Goal: Task Accomplishment & Management: Use online tool/utility

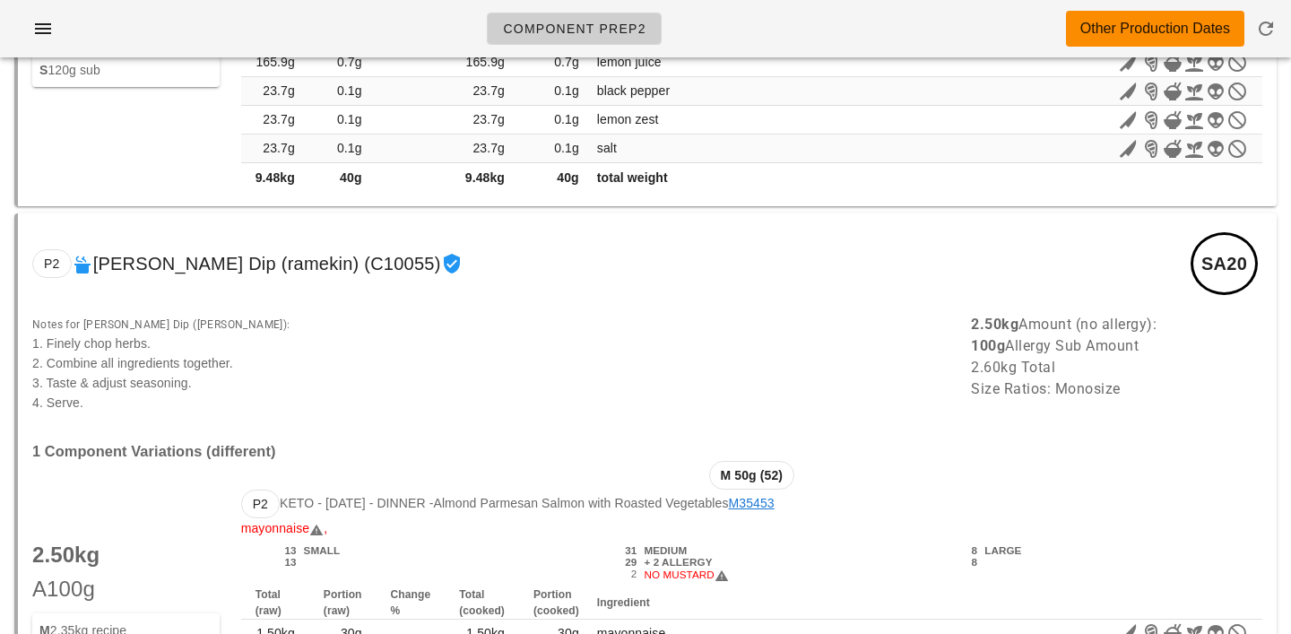
scroll to position [16002, 0]
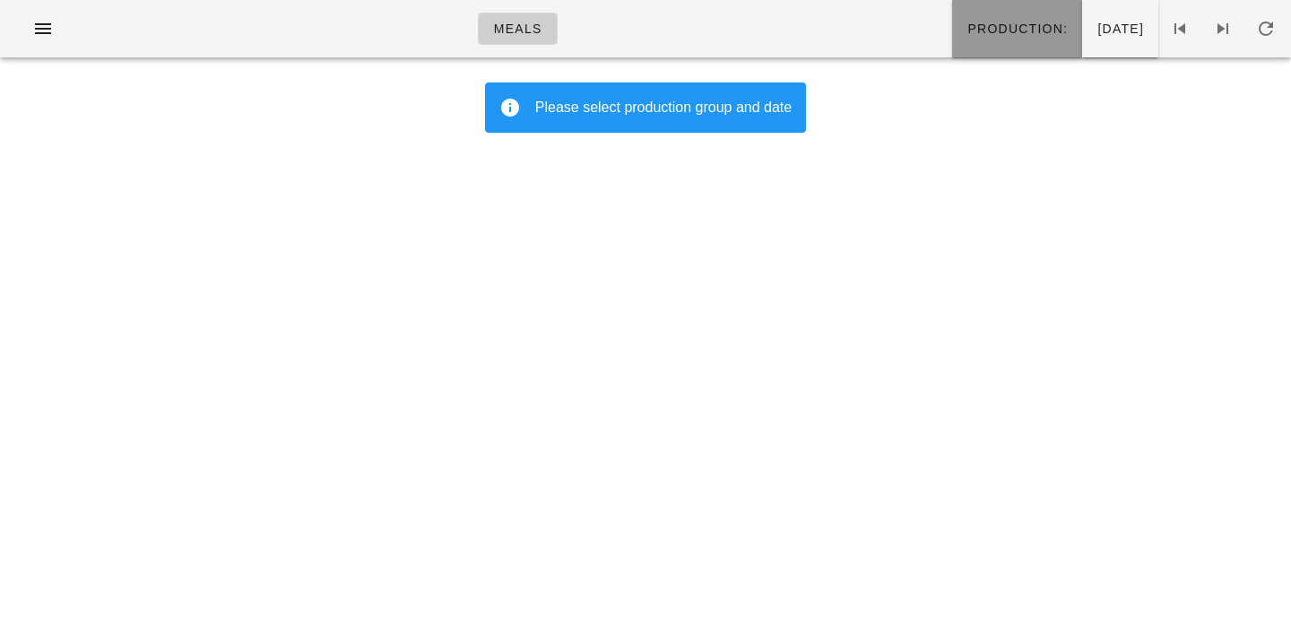
click at [952, 4] on button "Production:" at bounding box center [1017, 28] width 130 height 57
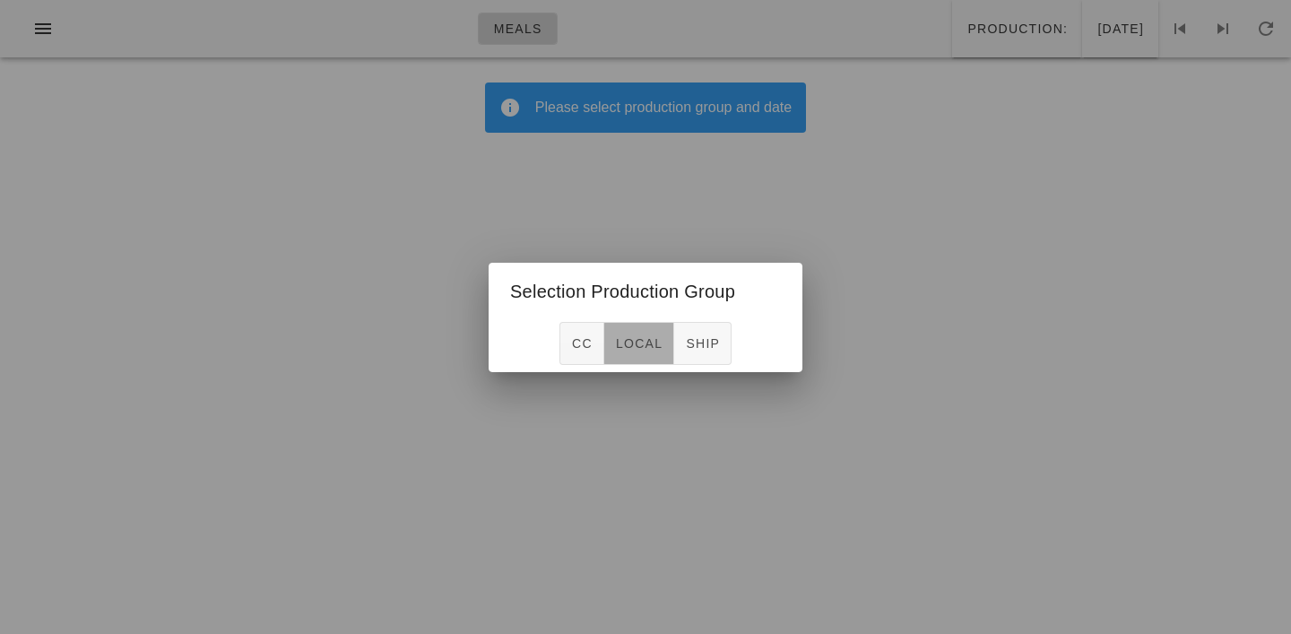
click at [641, 339] on span "local" at bounding box center [639, 343] width 48 height 14
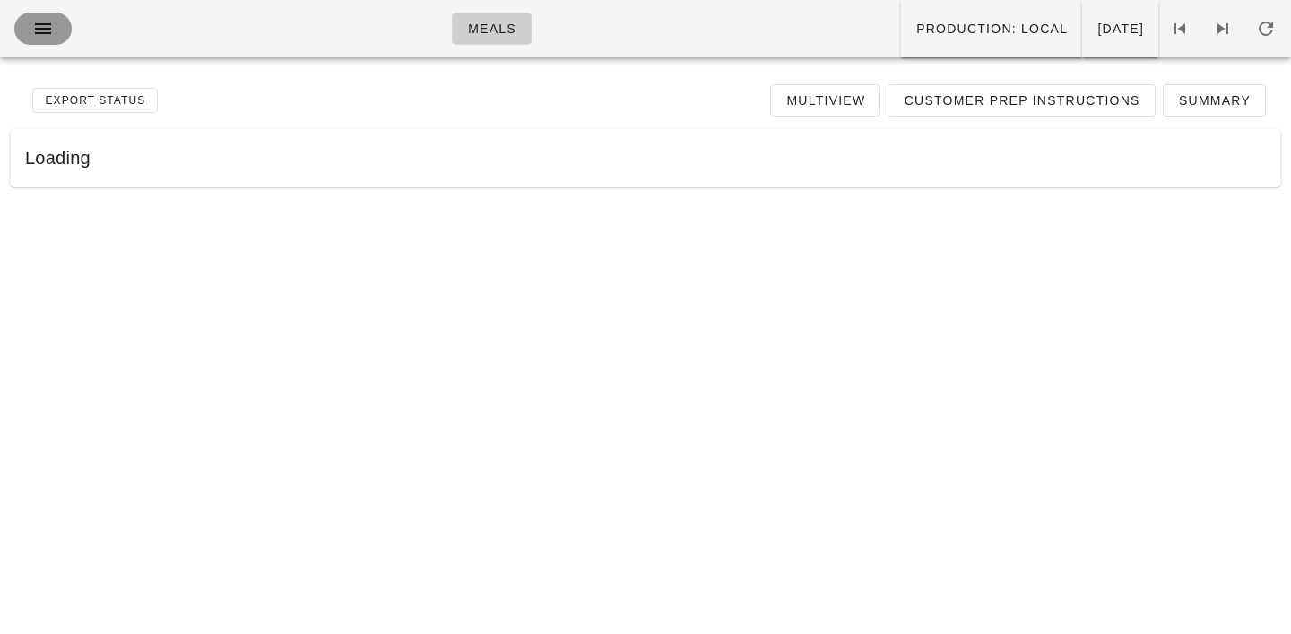
click at [39, 30] on icon "button" at bounding box center [43, 29] width 22 height 22
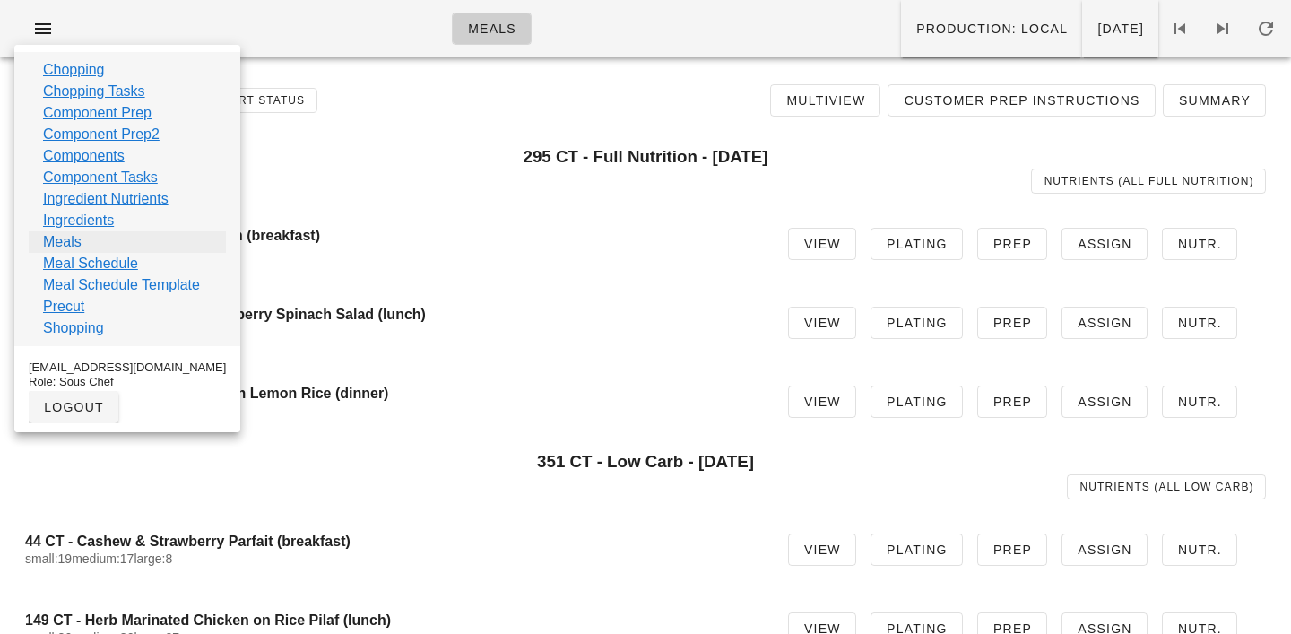
click at [61, 246] on link "Meals" at bounding box center [62, 242] width 39 height 22
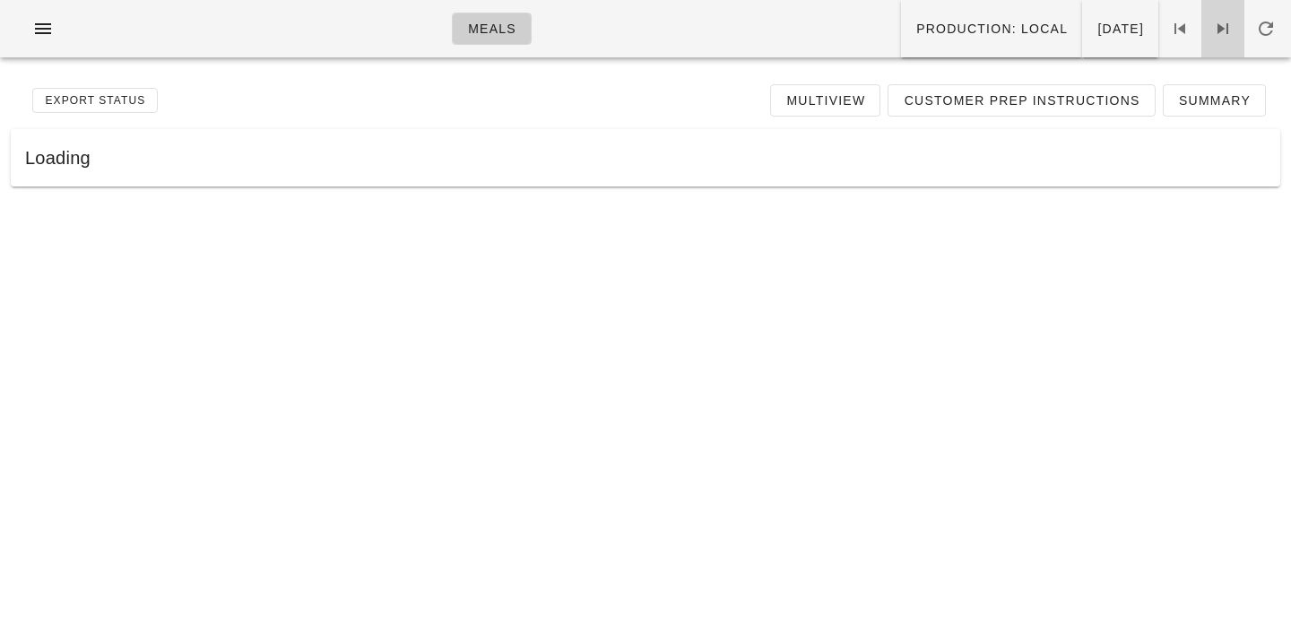
click at [1223, 33] on icon at bounding box center [1223, 29] width 22 height 22
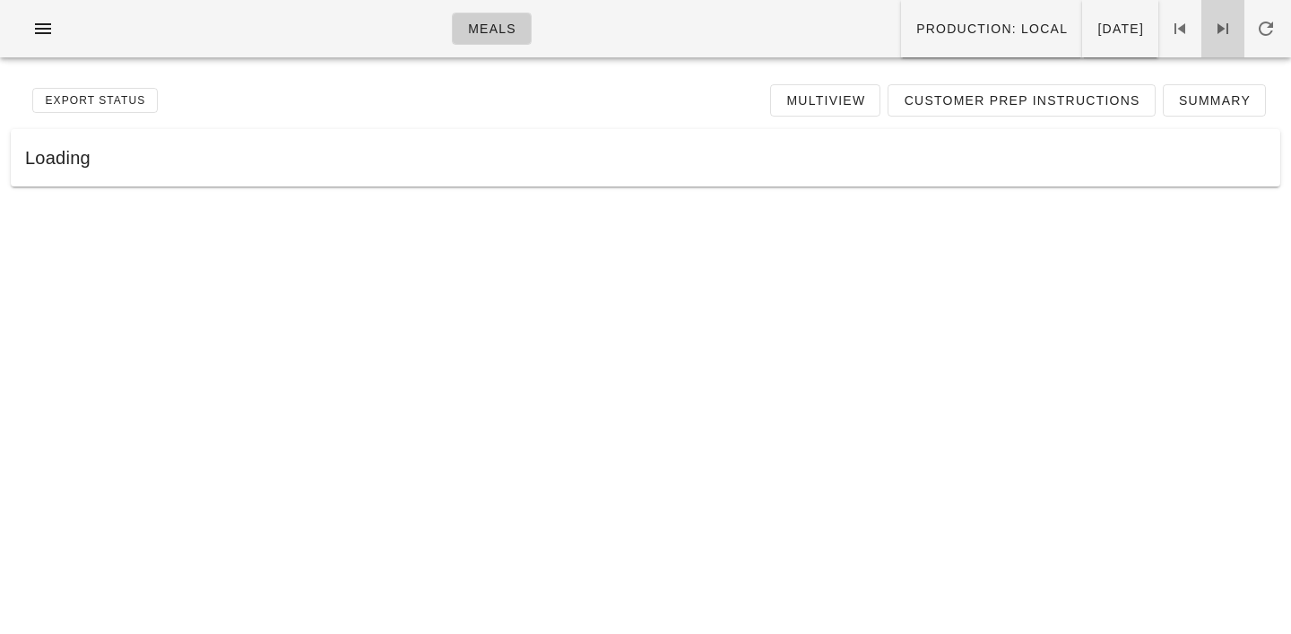
click at [1223, 33] on icon at bounding box center [1223, 29] width 22 height 22
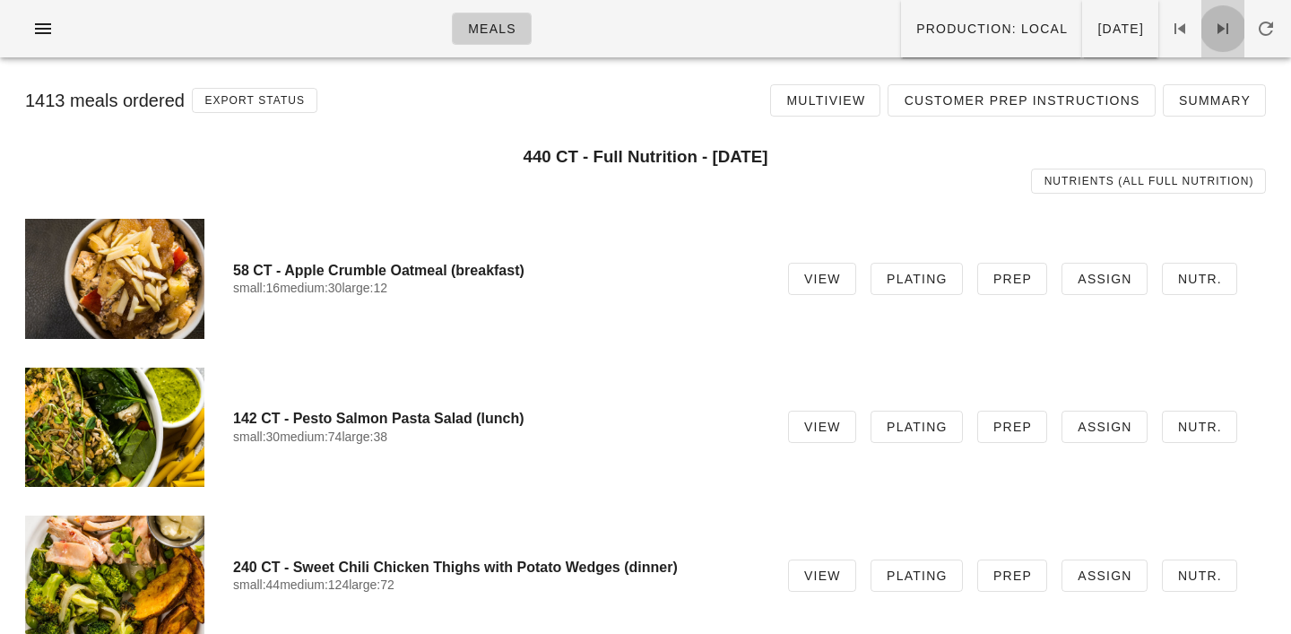
click at [1220, 28] on icon at bounding box center [1223, 29] width 22 height 22
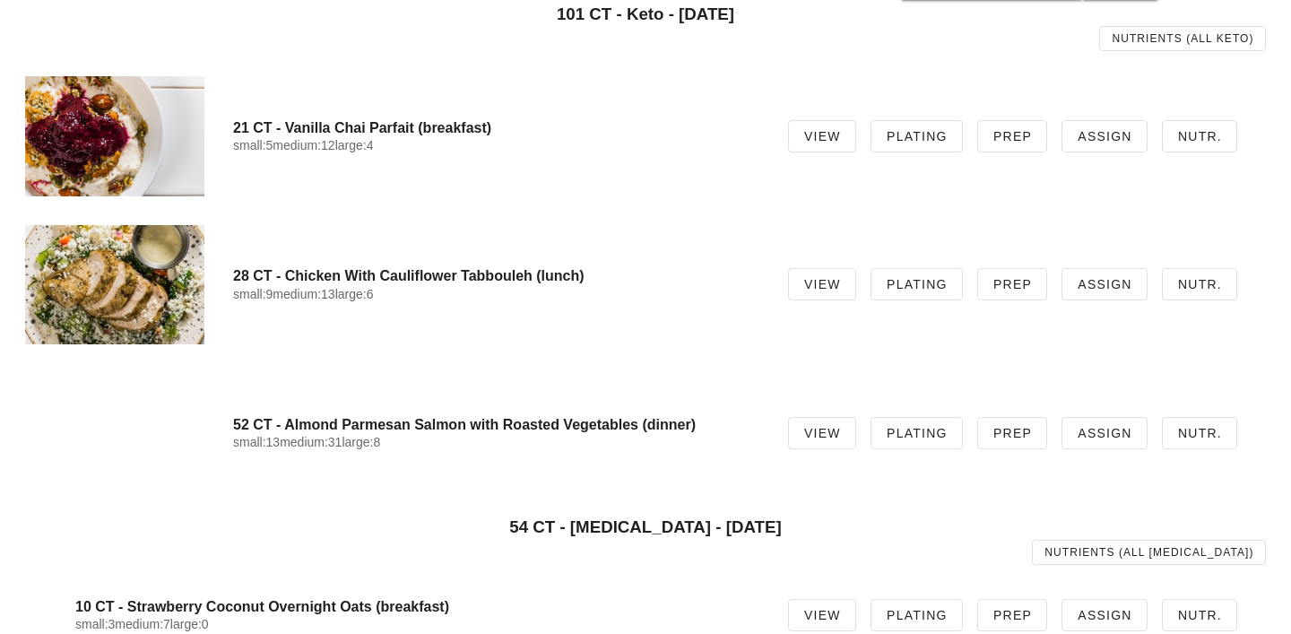
scroll to position [1229, 0]
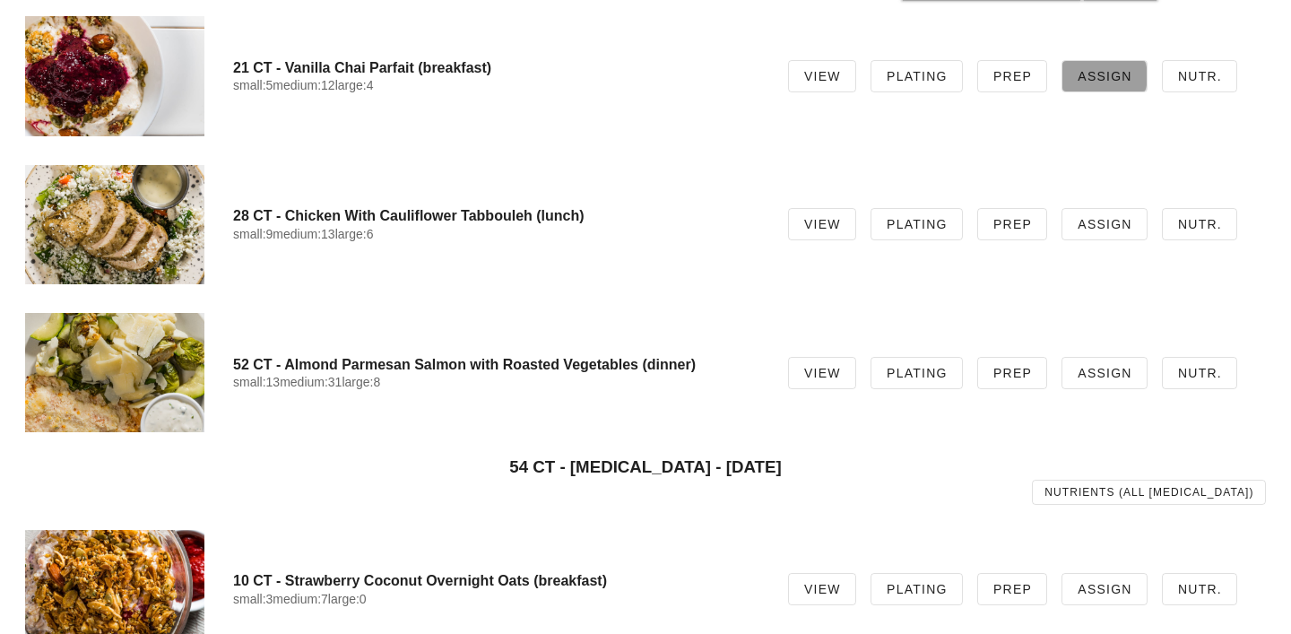
click at [1092, 62] on link "Assign" at bounding box center [1104, 76] width 86 height 32
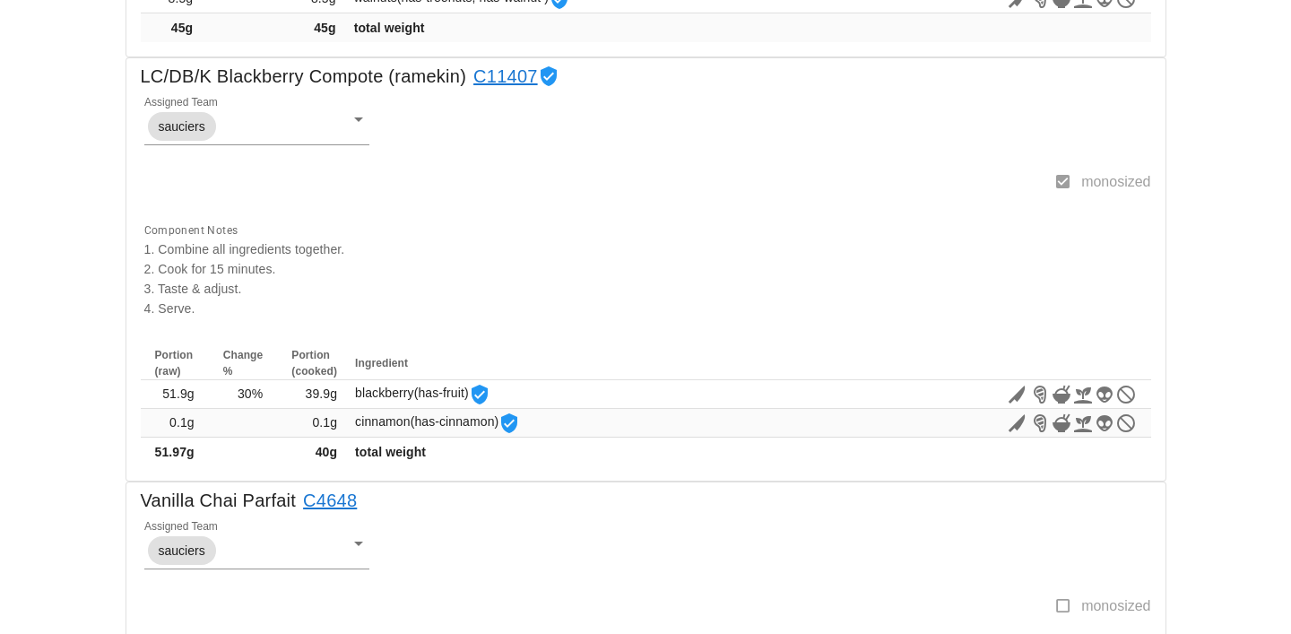
scroll to position [1139, 0]
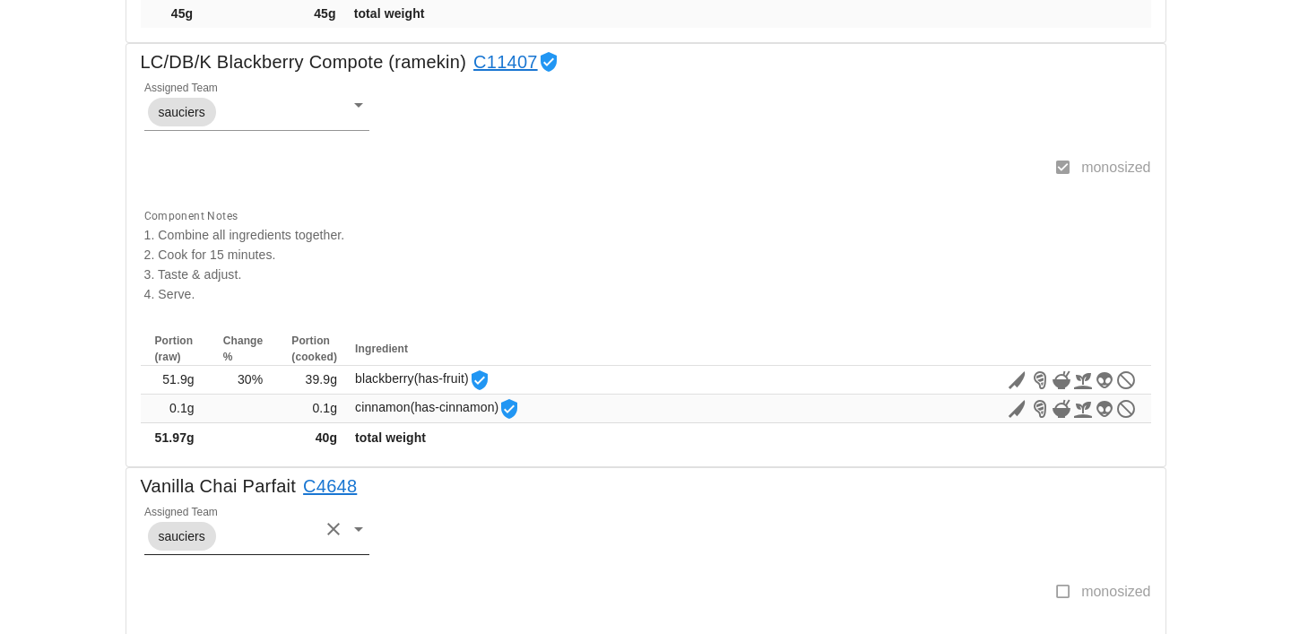
click at [250, 548] on div "sauciers" at bounding box center [232, 536] width 176 height 36
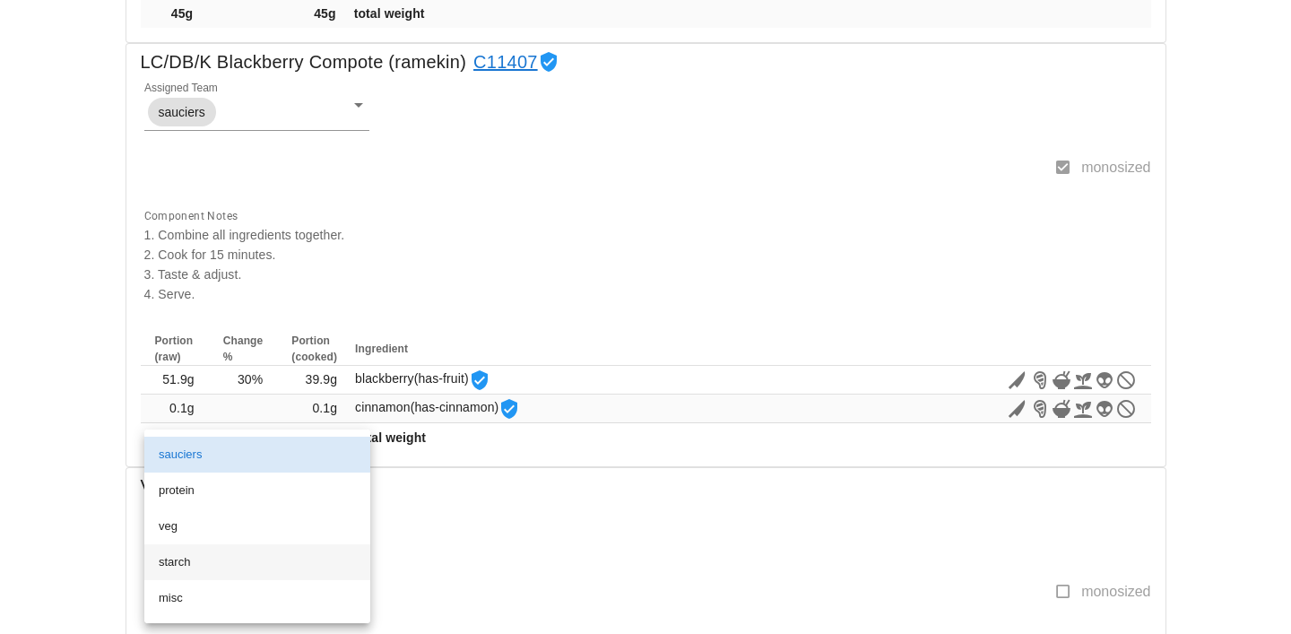
click at [177, 563] on div "starch" at bounding box center [257, 562] width 197 height 14
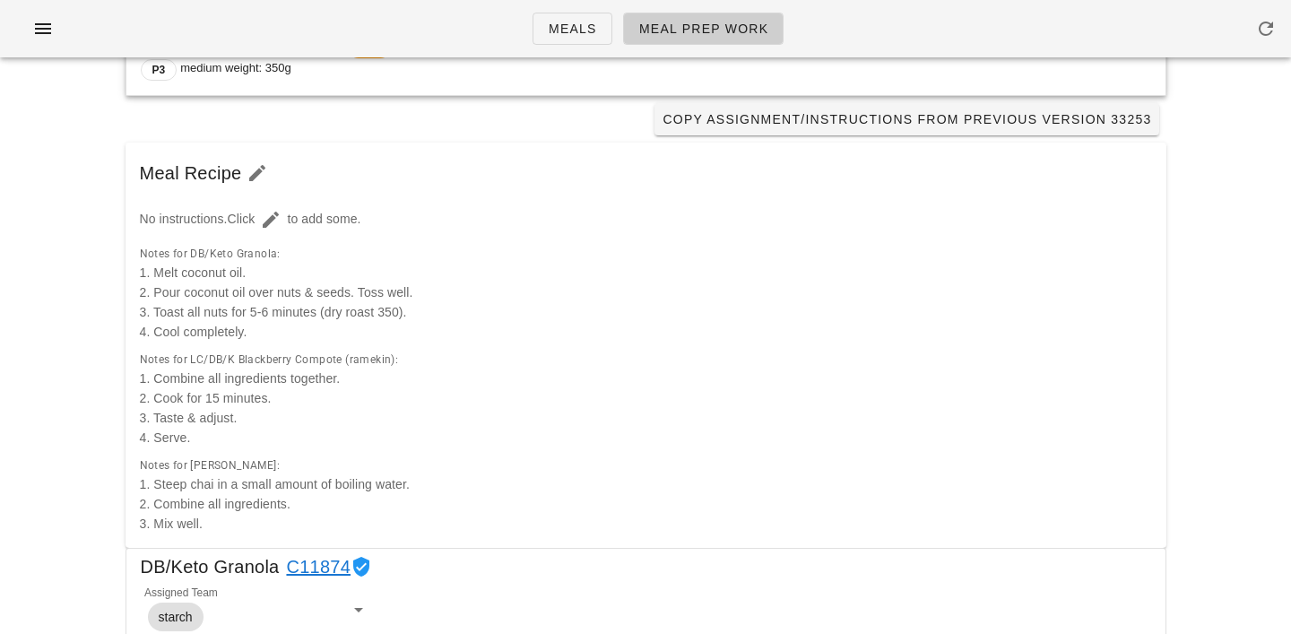
scroll to position [0, 0]
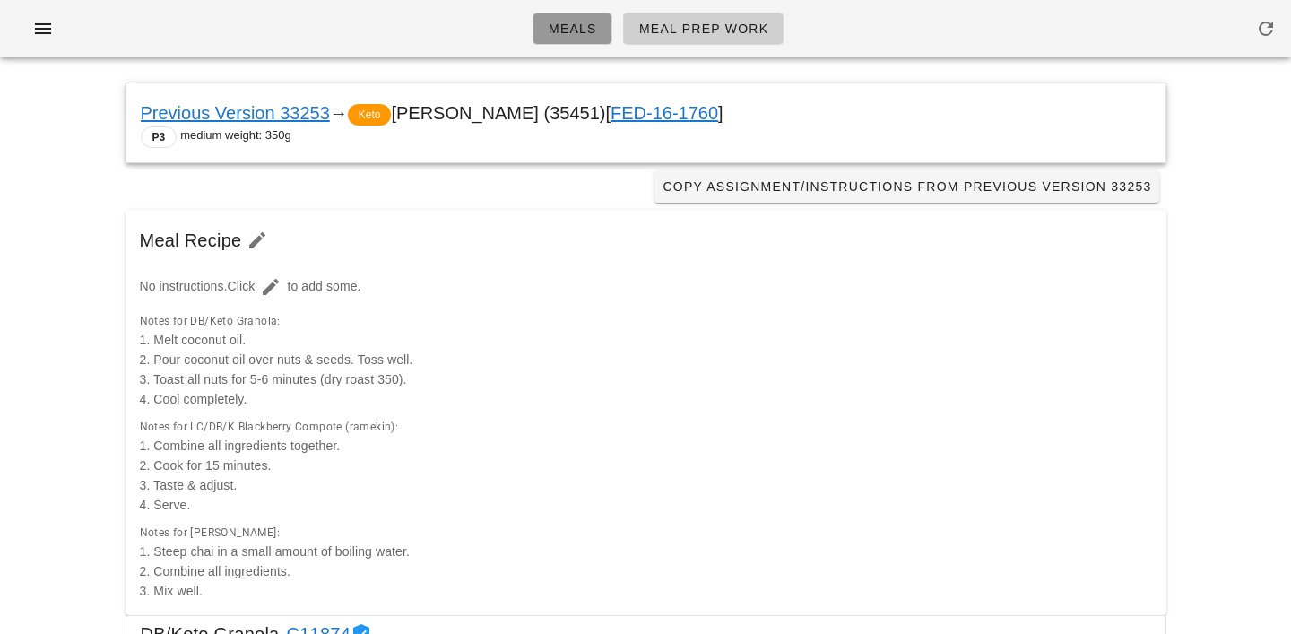
click at [575, 27] on span "Meals" at bounding box center [572, 29] width 49 height 14
